Goal: Obtain resource: Download file/media

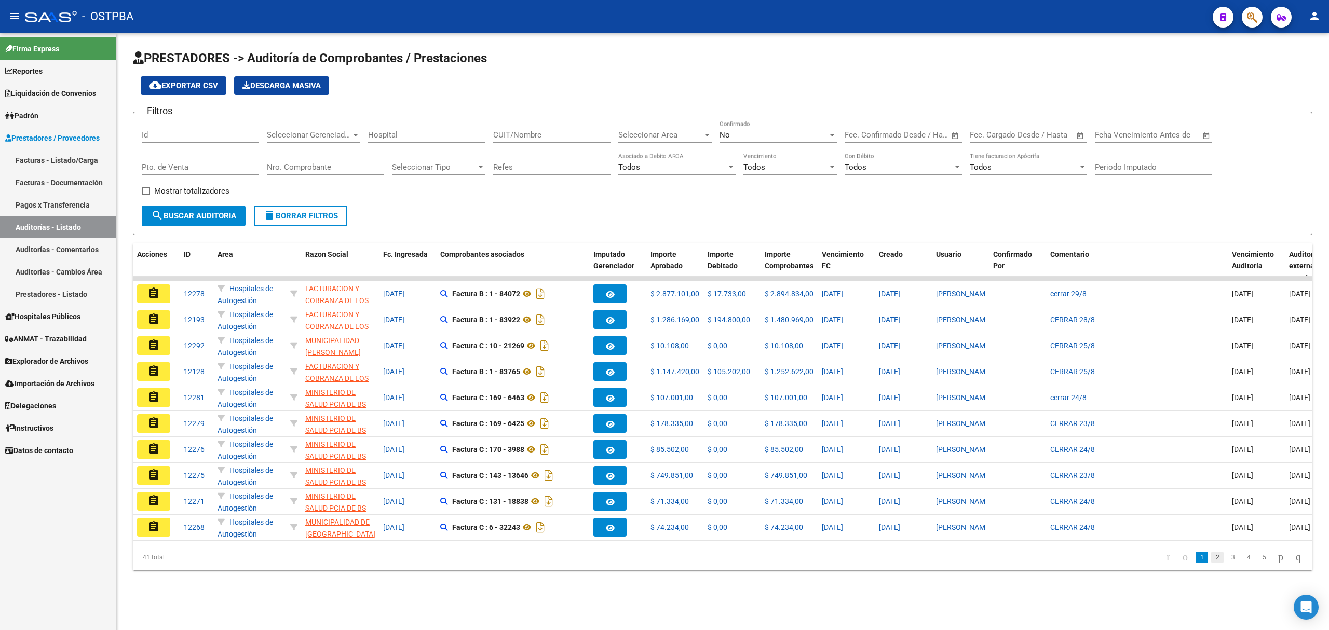
click at [1211, 563] on link "2" at bounding box center [1217, 557] width 12 height 11
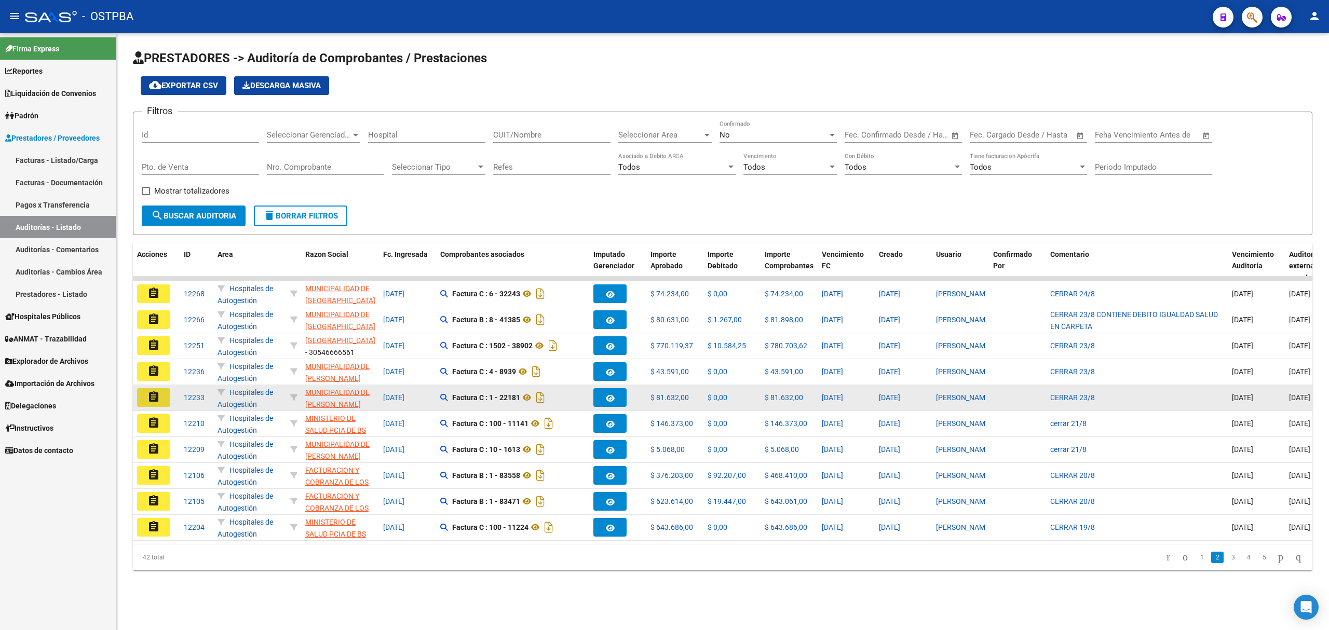
click at [160, 398] on button "assignment" at bounding box center [153, 397] width 33 height 19
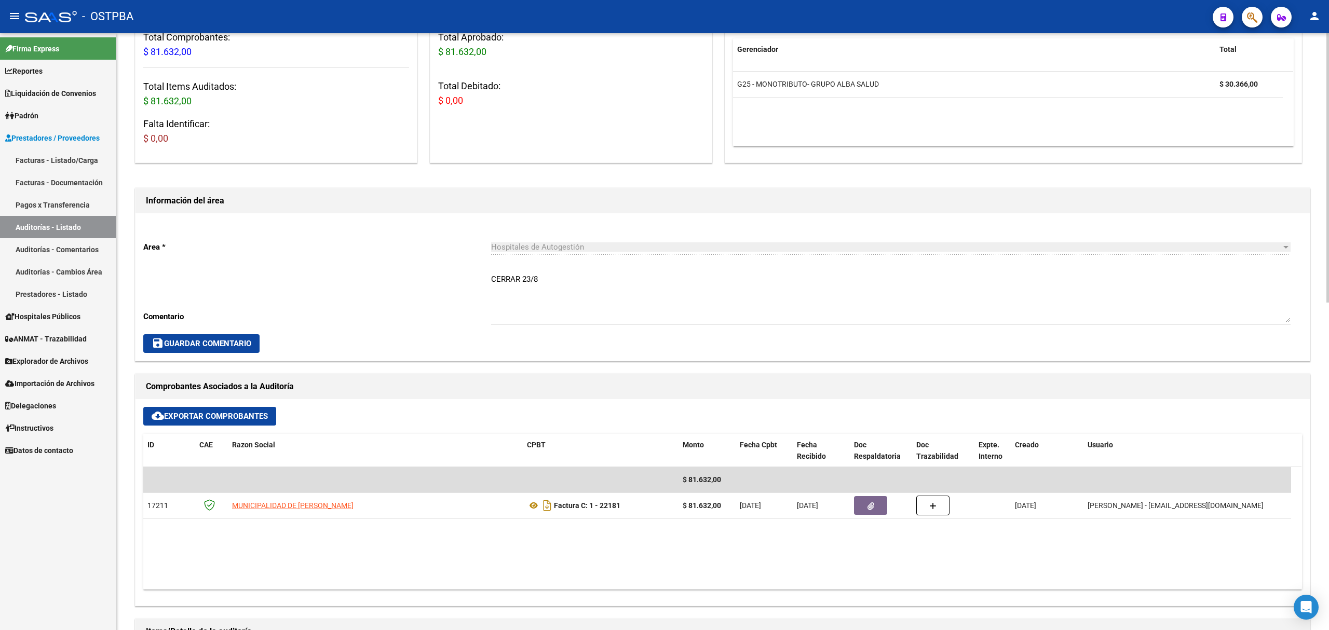
scroll to position [208, 0]
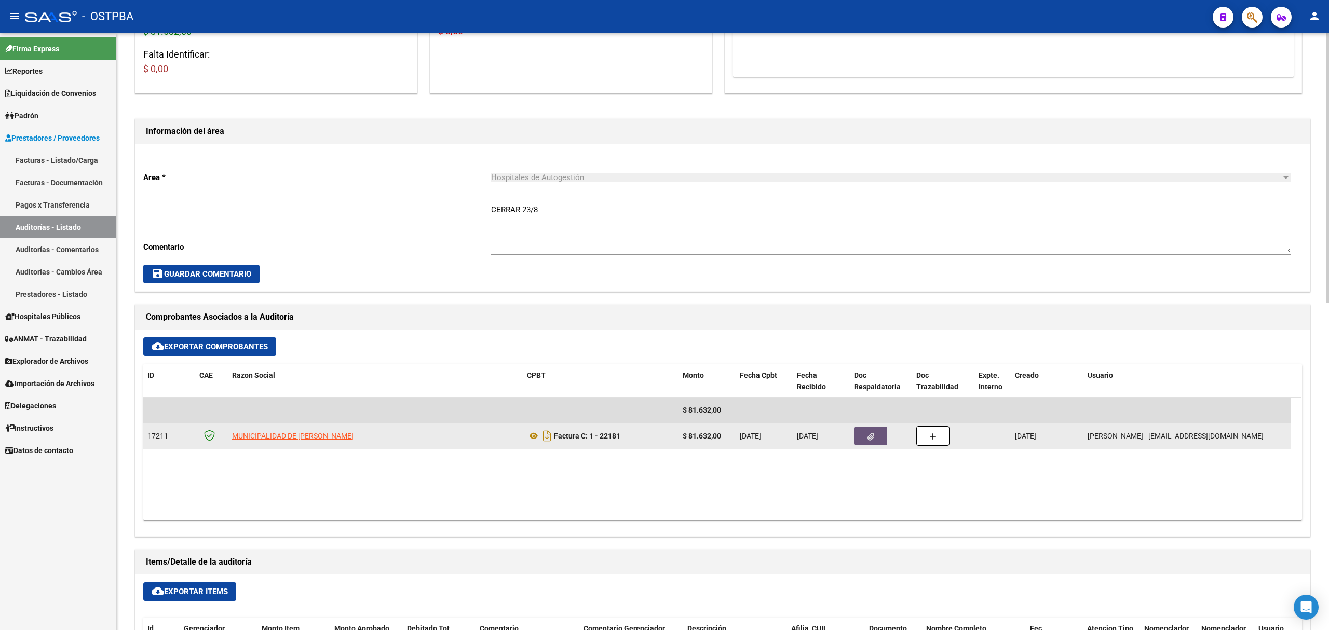
click at [860, 432] on button "button" at bounding box center [870, 436] width 33 height 19
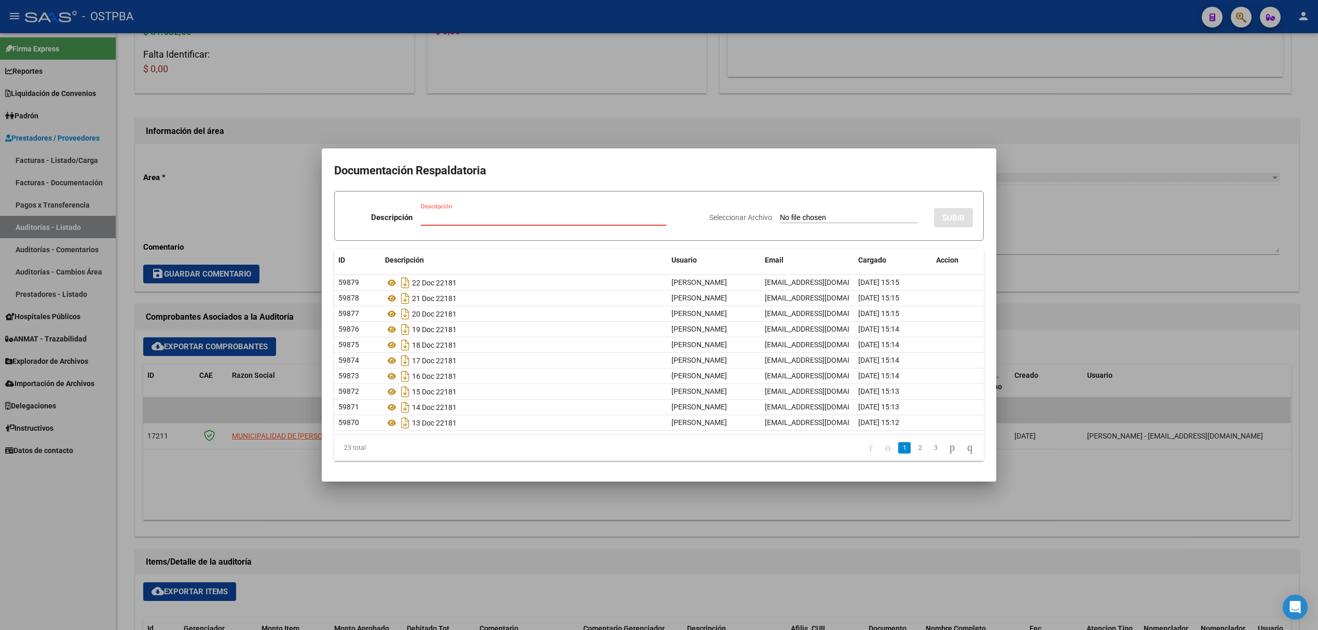
click at [439, 112] on div at bounding box center [659, 315] width 1318 height 630
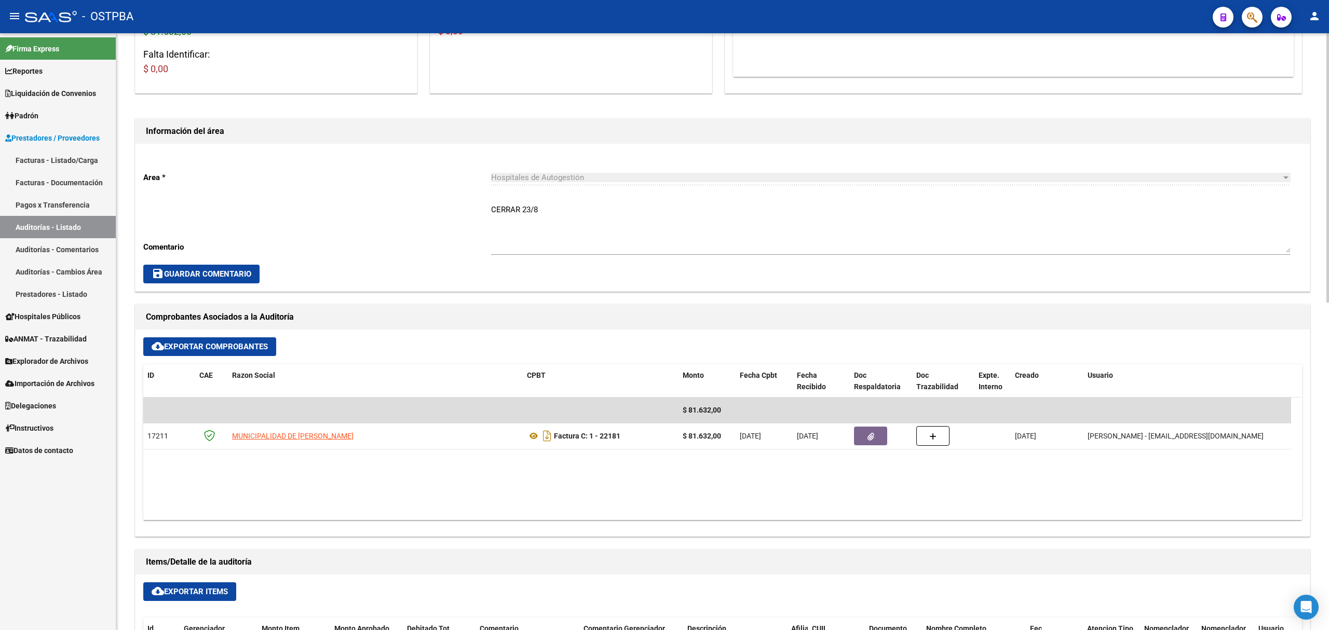
scroll to position [0, 0]
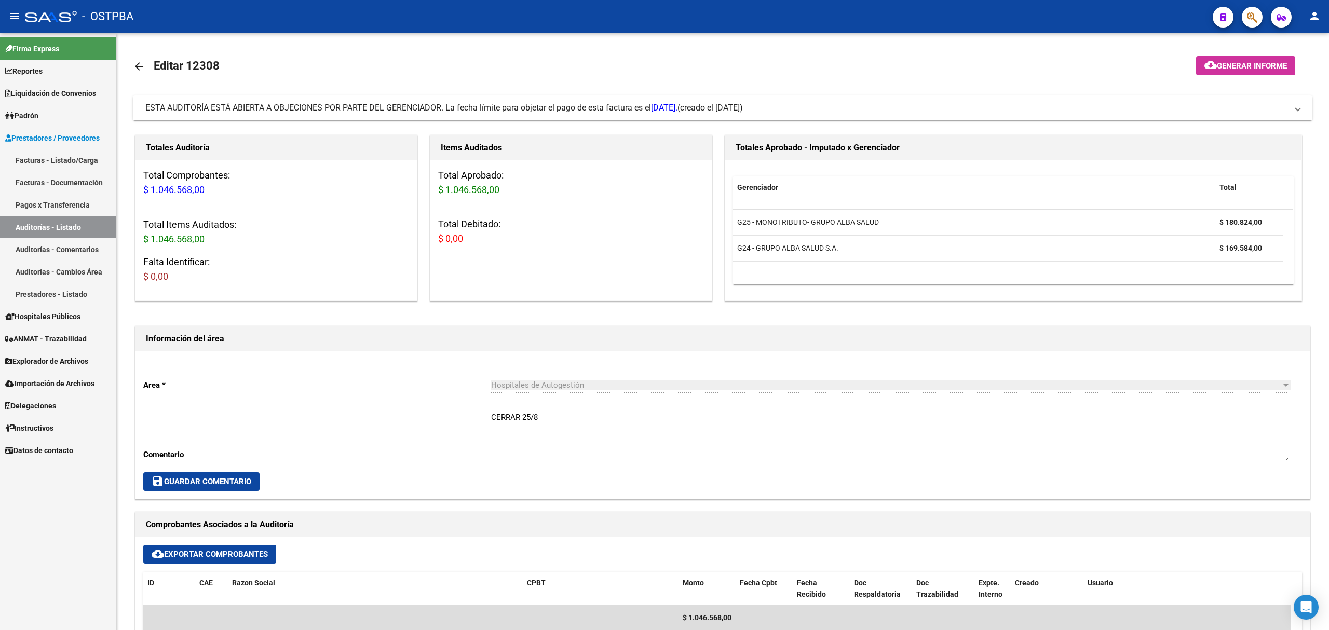
click at [77, 223] on link "Auditorías - Listado" at bounding box center [58, 227] width 116 height 22
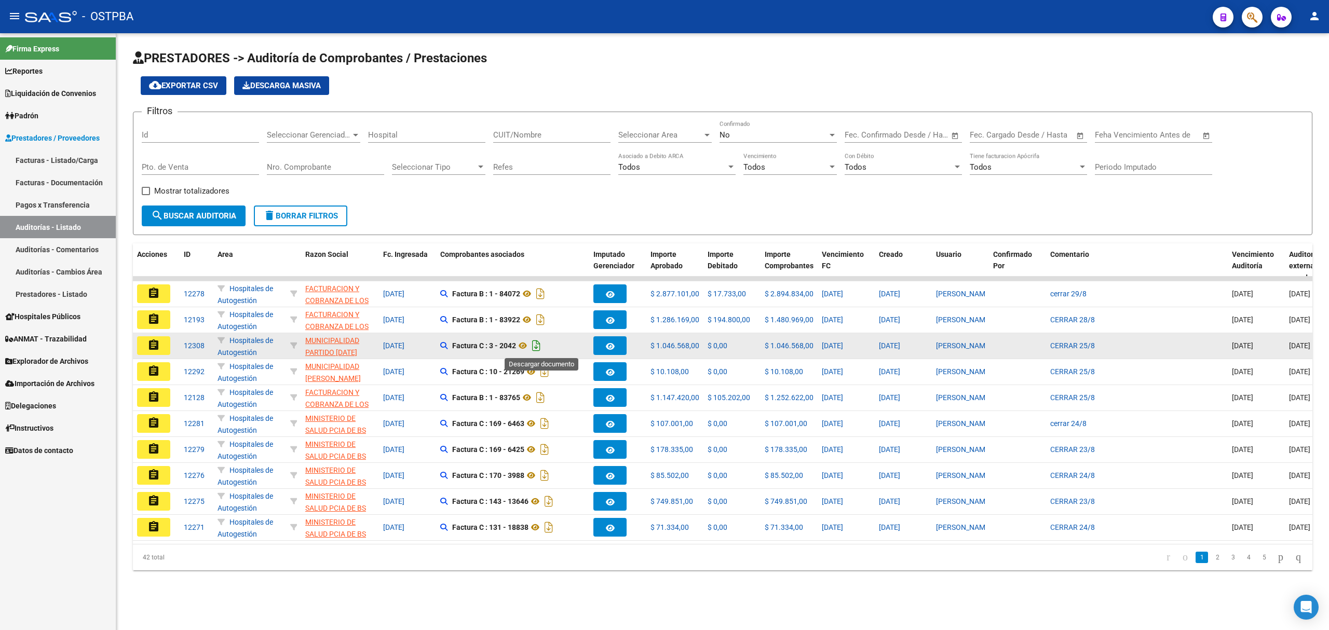
click at [541, 343] on icon "Descargar documento" at bounding box center [535, 345] width 13 height 17
click at [153, 340] on mat-icon "assignment" at bounding box center [153, 345] width 12 height 12
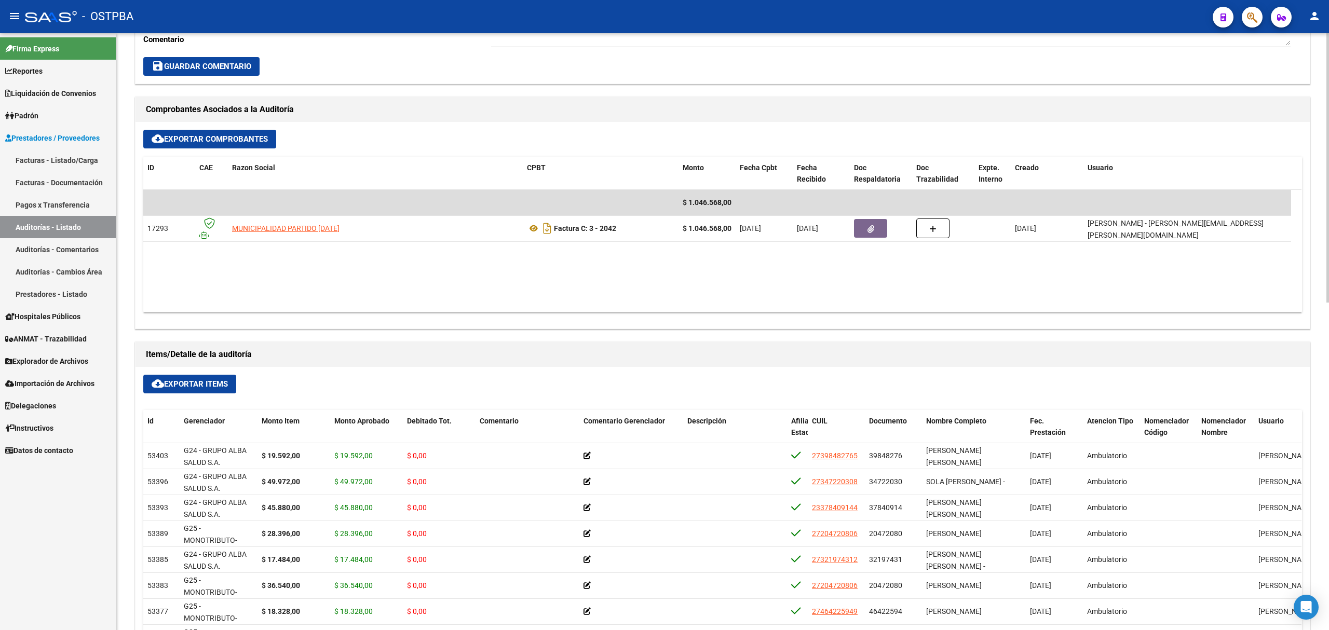
scroll to position [277, 0]
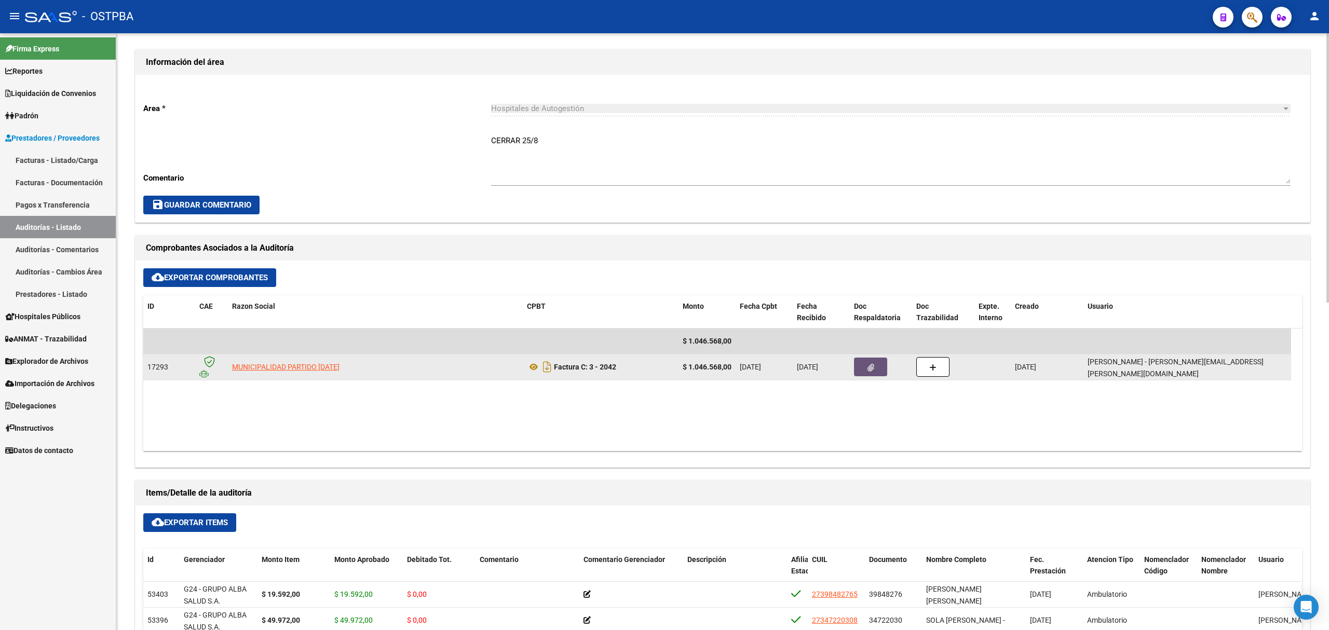
click at [866, 371] on button "button" at bounding box center [870, 367] width 33 height 19
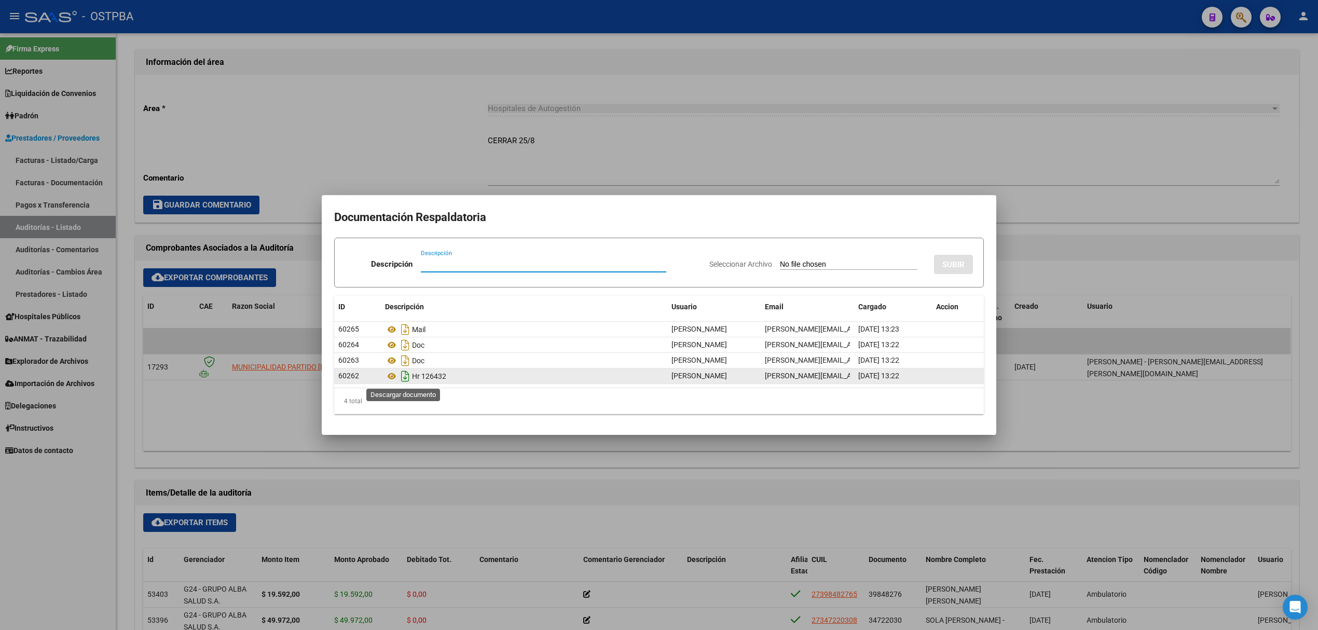
click at [409, 376] on icon "Descargar documento" at bounding box center [405, 376] width 13 height 17
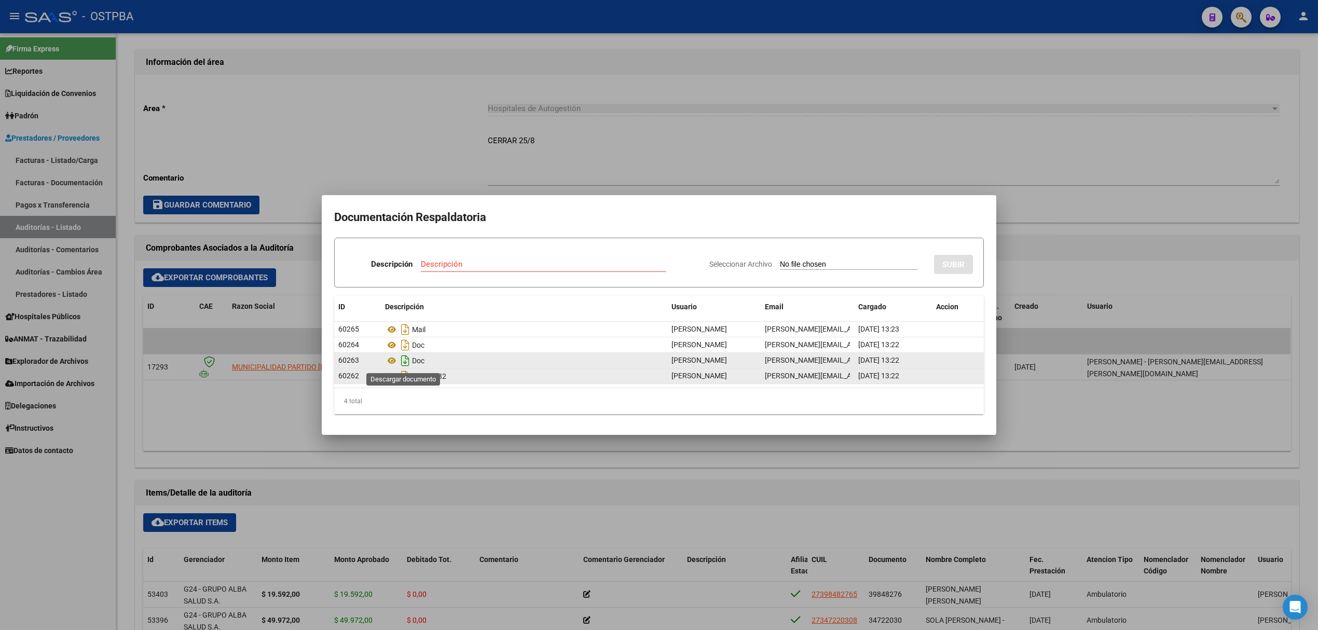
click at [404, 361] on icon "Descargar documento" at bounding box center [405, 360] width 13 height 17
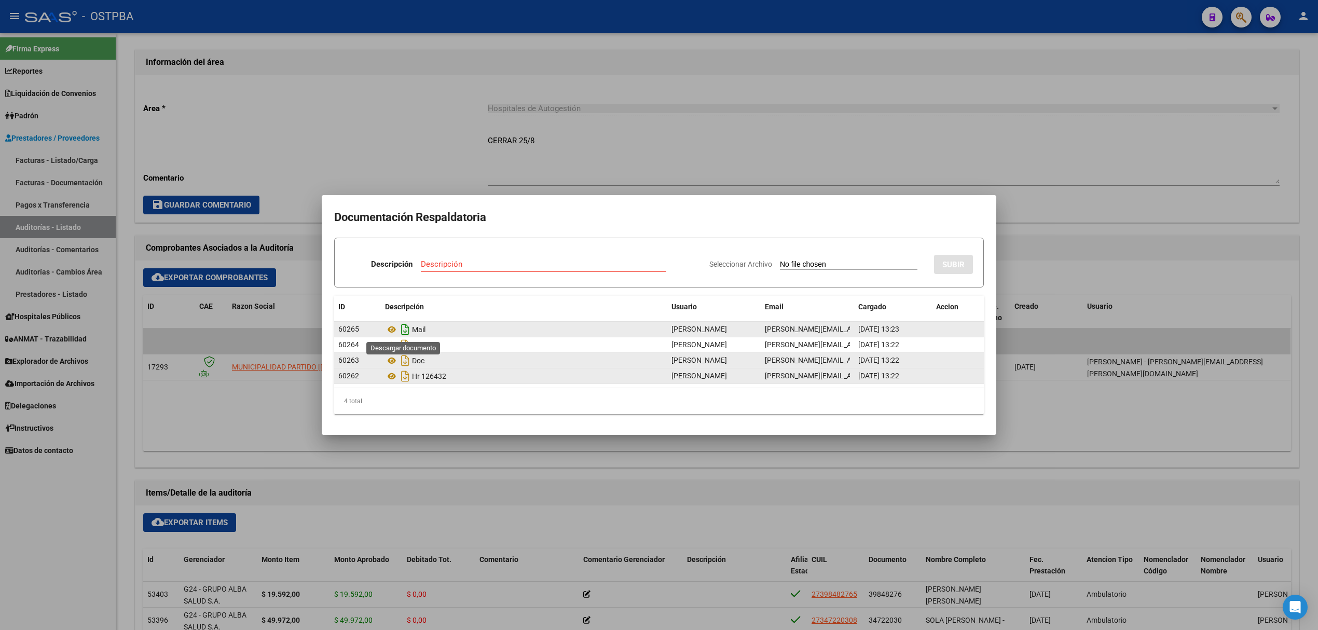
click at [401, 328] on icon "Descargar documento" at bounding box center [405, 329] width 13 height 17
click at [401, 328] on icon at bounding box center [404, 328] width 11 height 11
click at [402, 343] on icon "Descargar documento" at bounding box center [405, 345] width 13 height 17
click at [402, 343] on icon at bounding box center [404, 345] width 16 height 16
click at [402, 343] on icon "Descargar documento" at bounding box center [405, 345] width 13 height 17
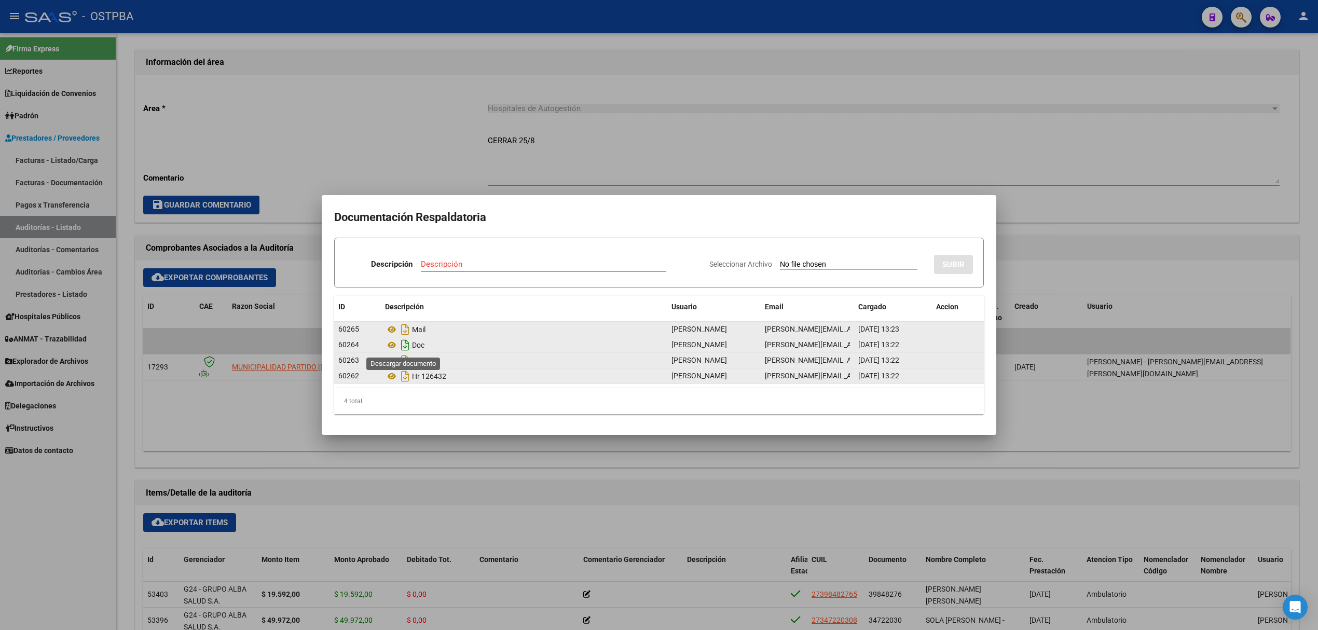
click at [402, 343] on icon "Descargar documento" at bounding box center [405, 345] width 13 height 17
click at [405, 343] on icon "Descargar documento" at bounding box center [405, 345] width 13 height 17
click at [618, 133] on div at bounding box center [659, 315] width 1318 height 630
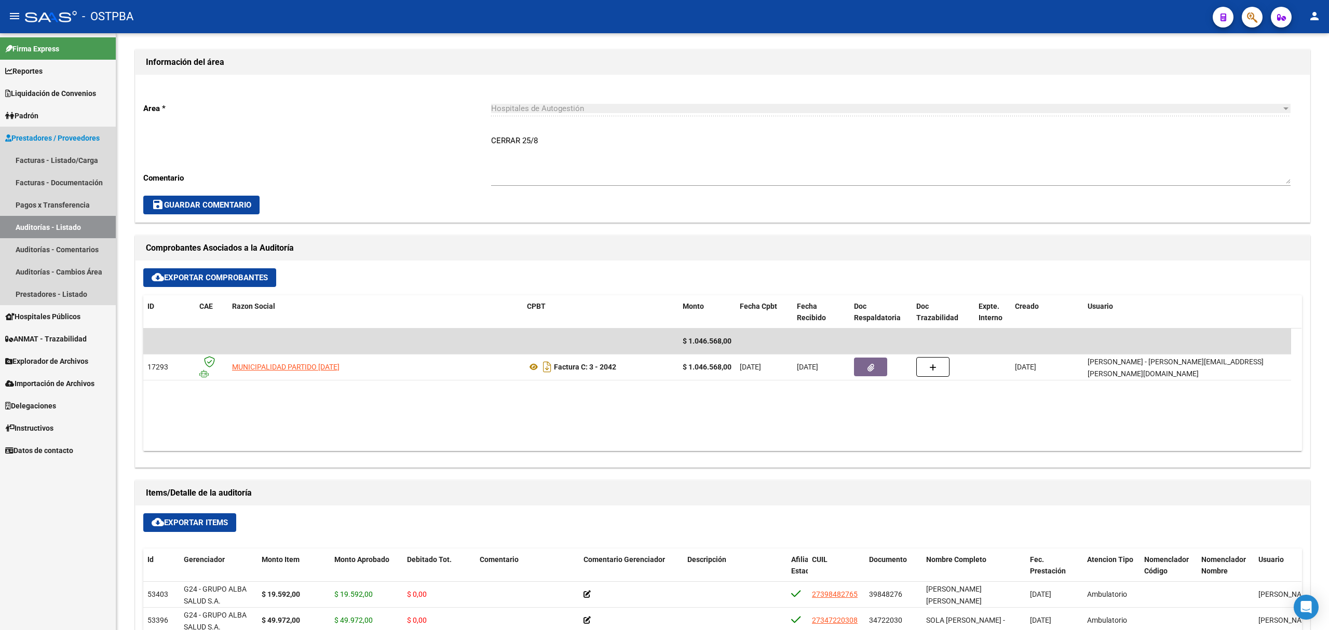
click at [65, 227] on link "Auditorías - Listado" at bounding box center [58, 227] width 116 height 22
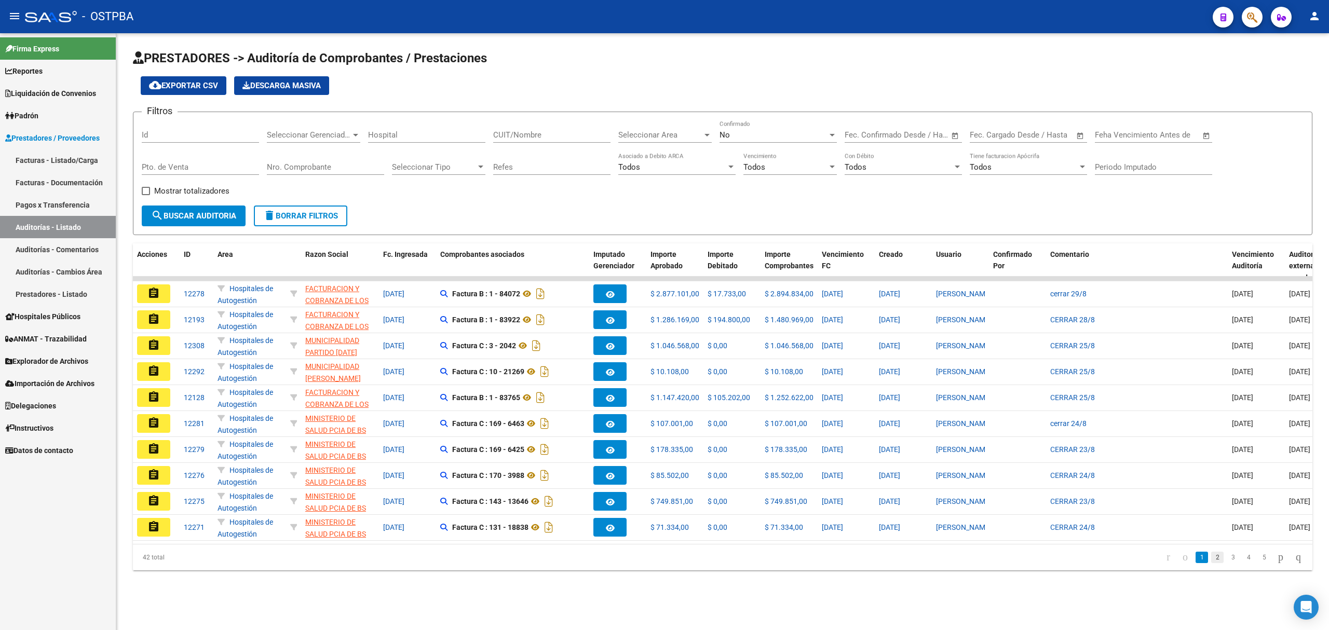
click at [1211, 563] on link "2" at bounding box center [1217, 557] width 12 height 11
